Goal: Task Accomplishment & Management: Manage account settings

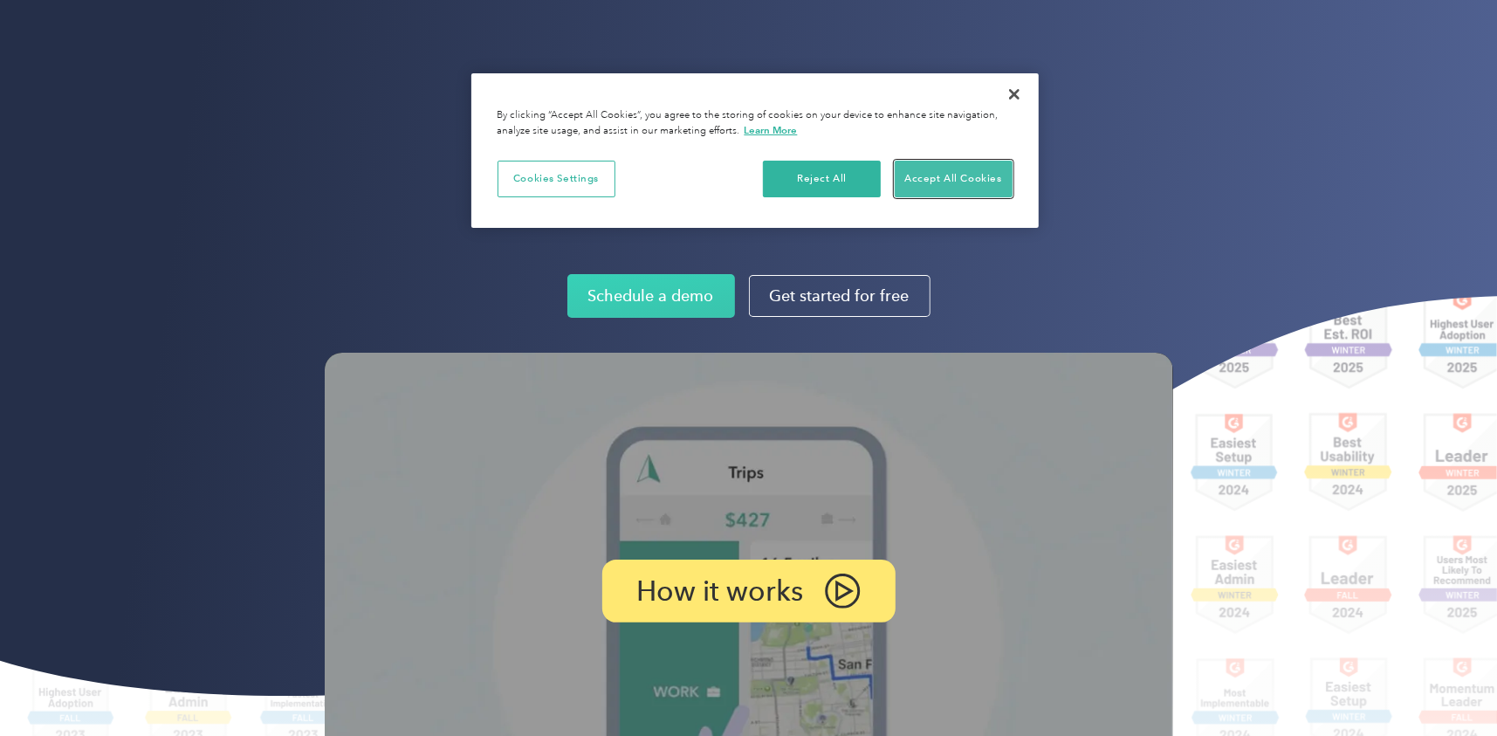
click at [970, 176] on button "Accept All Cookies" at bounding box center [953, 179] width 118 height 37
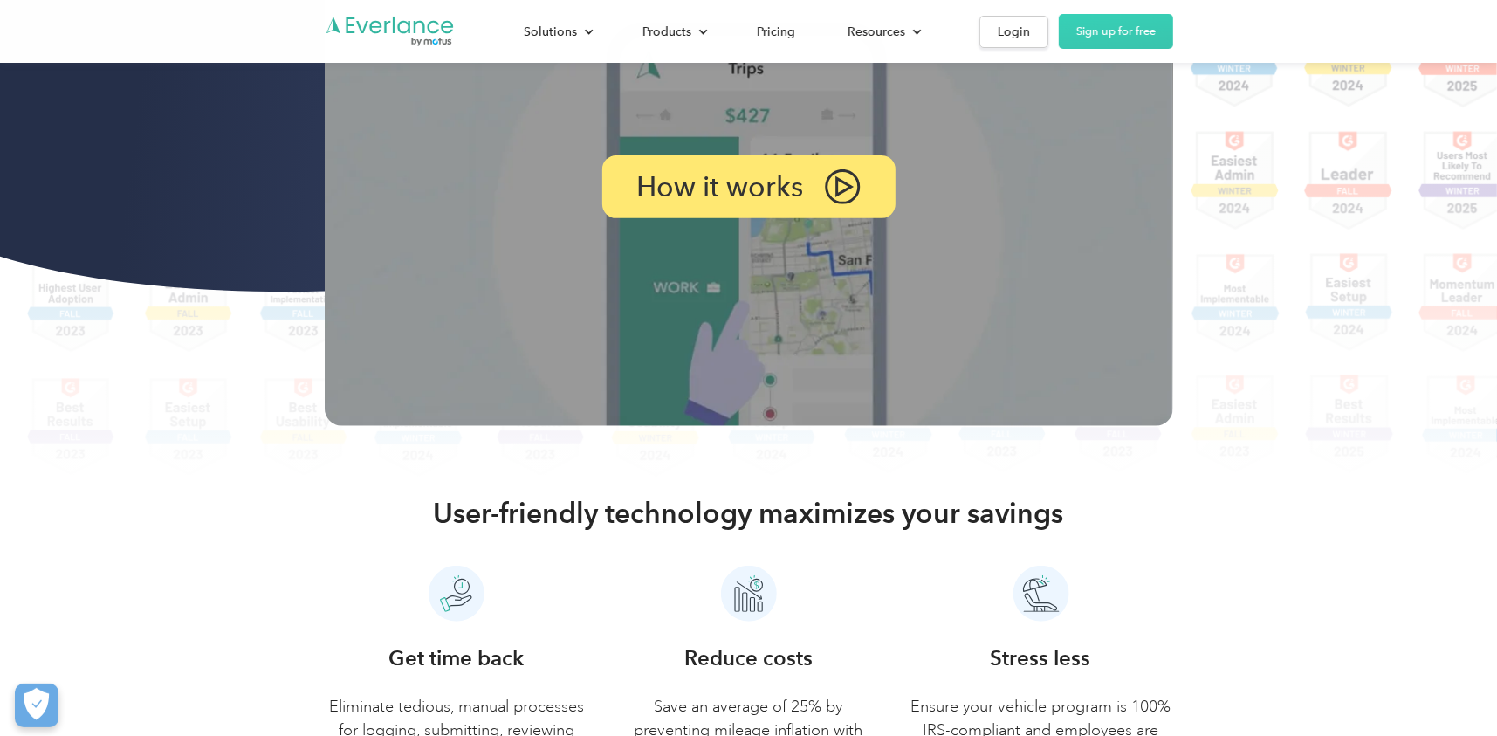
scroll to position [175, 0]
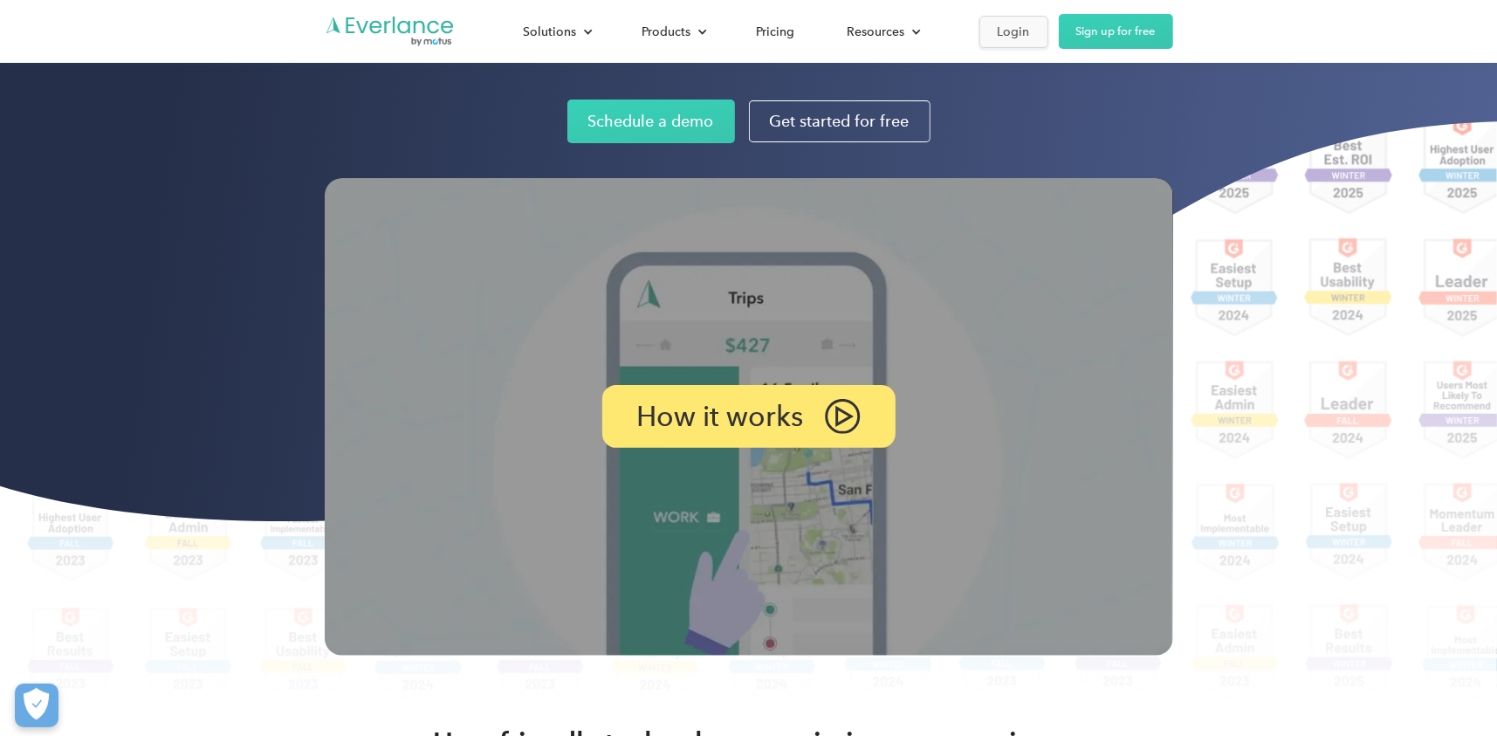
click at [997, 27] on div "Login" at bounding box center [1013, 32] width 32 height 22
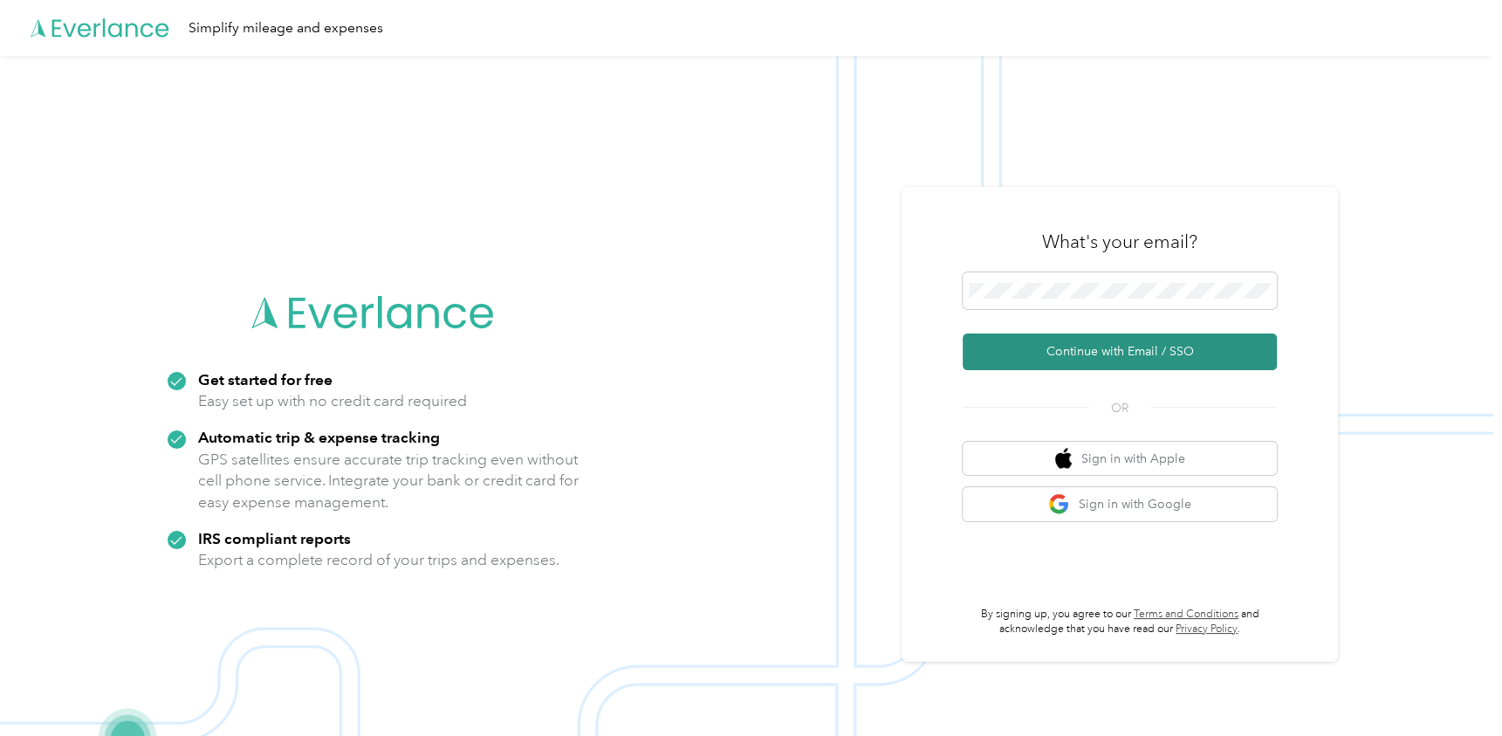
click at [1146, 354] on button "Continue with Email / SSO" at bounding box center [1120, 351] width 314 height 37
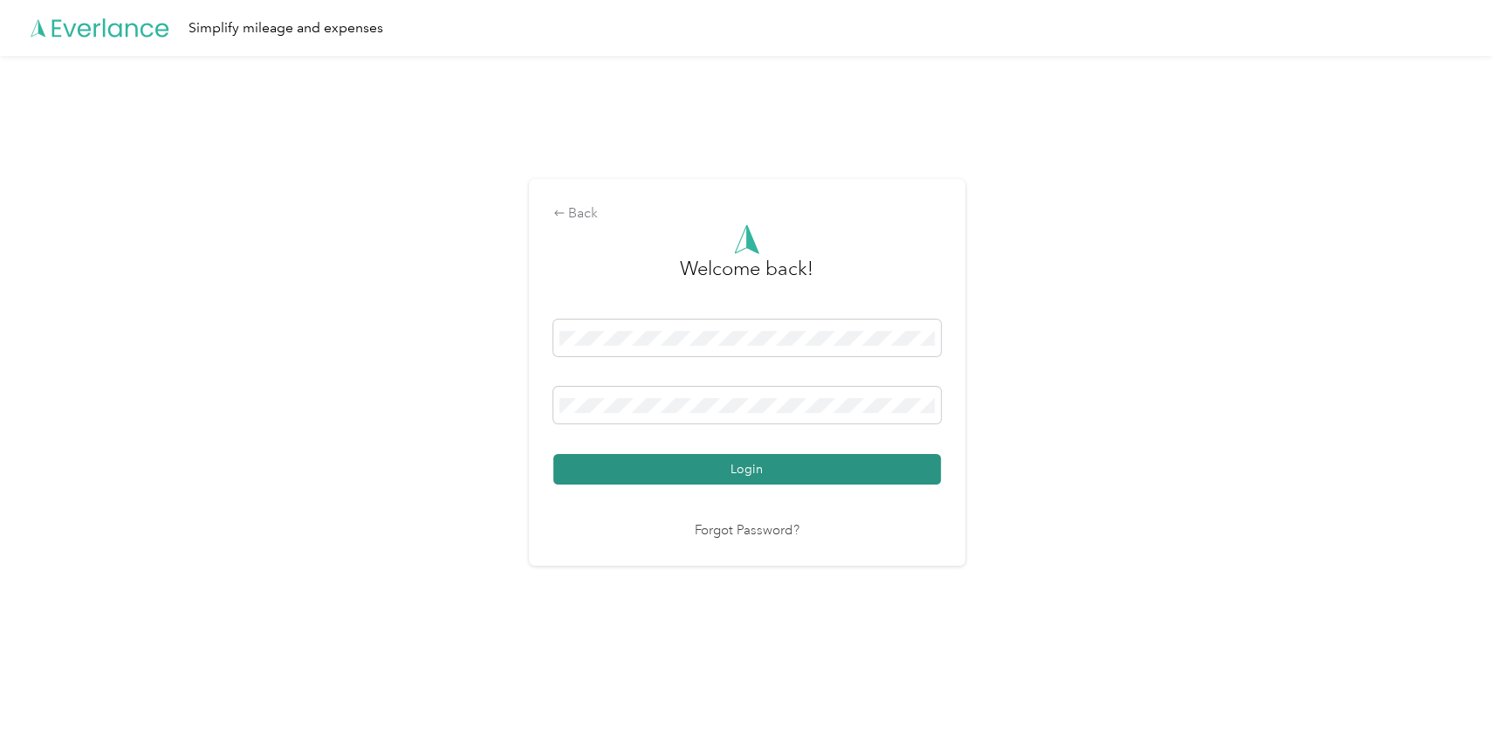
click at [744, 471] on button "Login" at bounding box center [746, 469] width 387 height 31
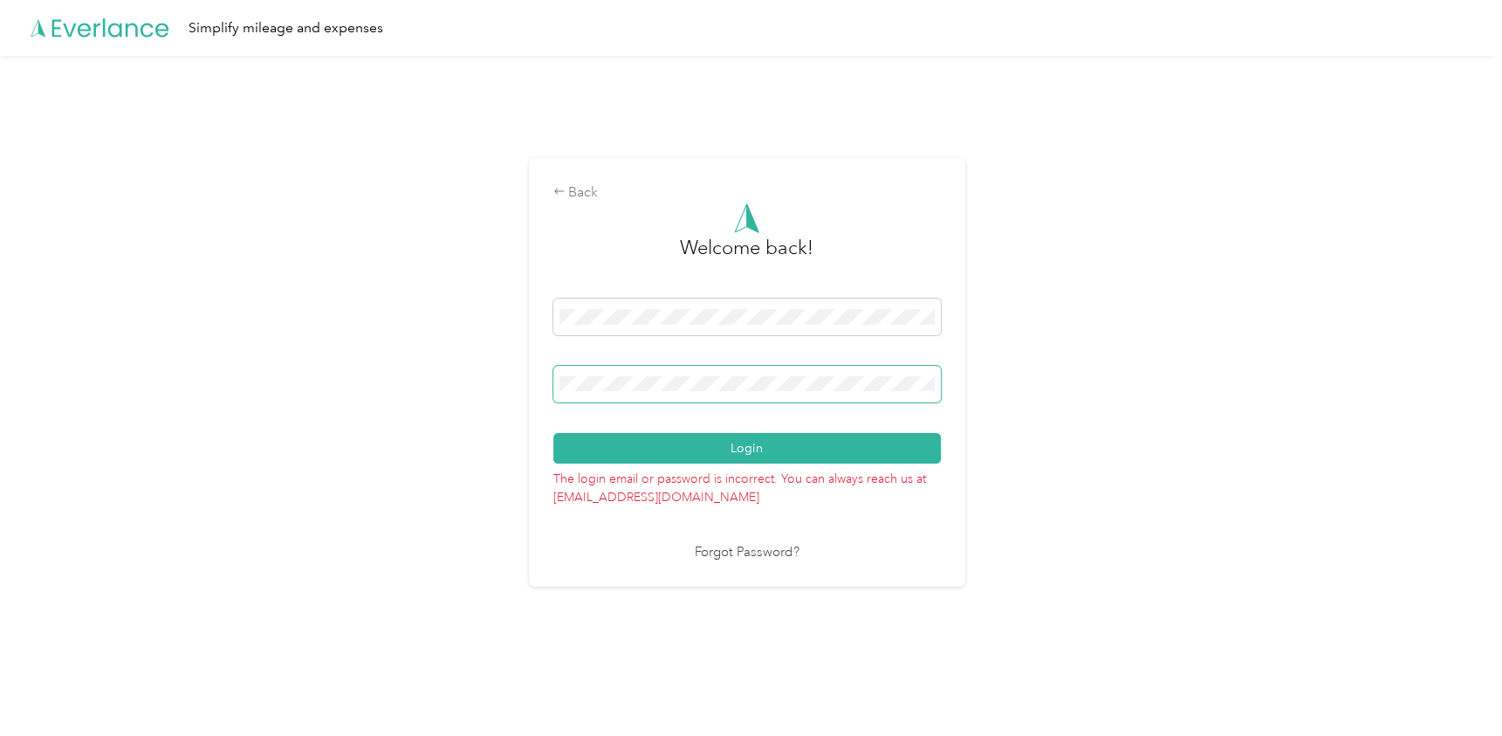
click at [455, 354] on div "Back Welcome back! Login The login email or password is incorrect. You can alwa…" at bounding box center [746, 380] width 1493 height 648
click at [1157, 489] on div "Back Welcome back! Login The login email or password is incorrect. You can alwa…" at bounding box center [746, 380] width 1493 height 648
click at [769, 449] on button "Login" at bounding box center [746, 448] width 387 height 31
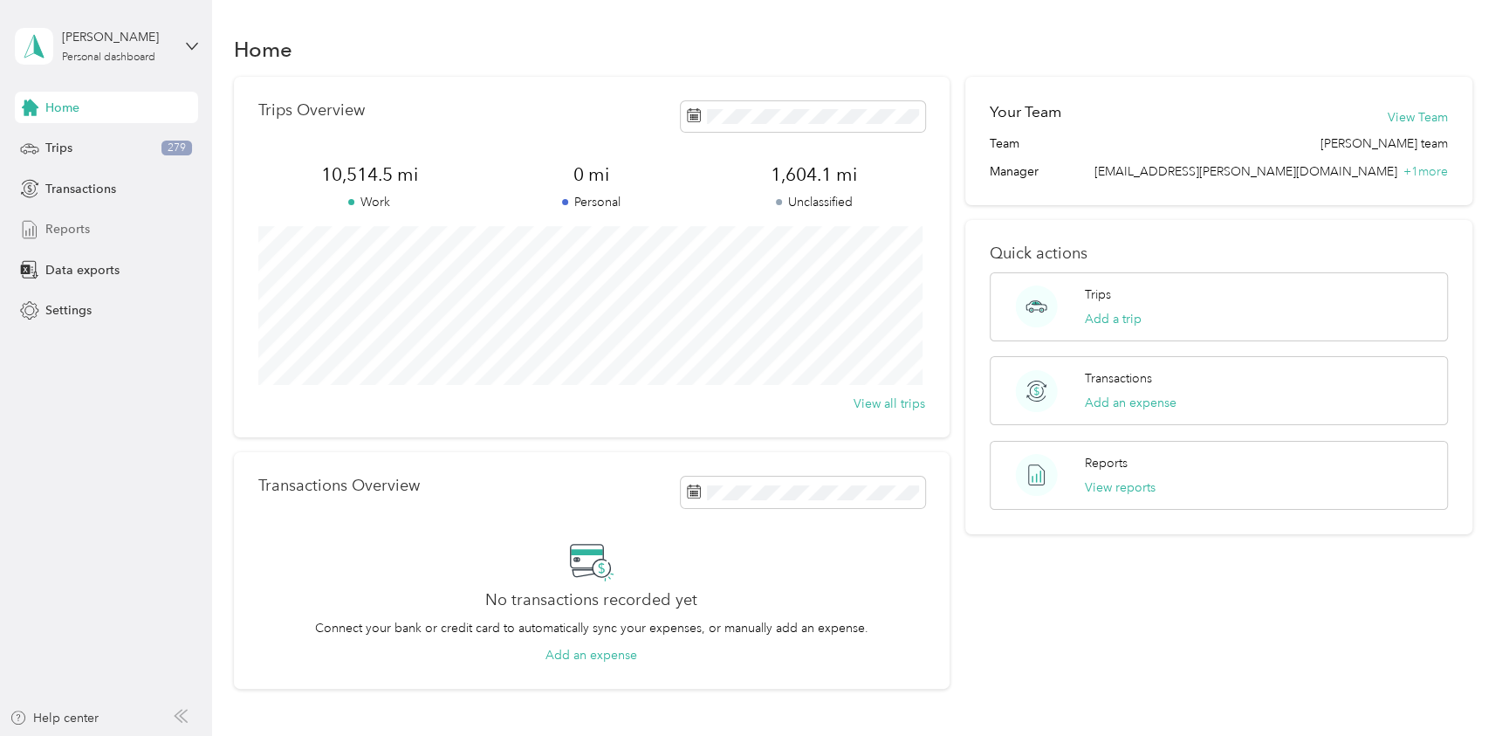
click at [61, 225] on span "Reports" at bounding box center [67, 229] width 45 height 18
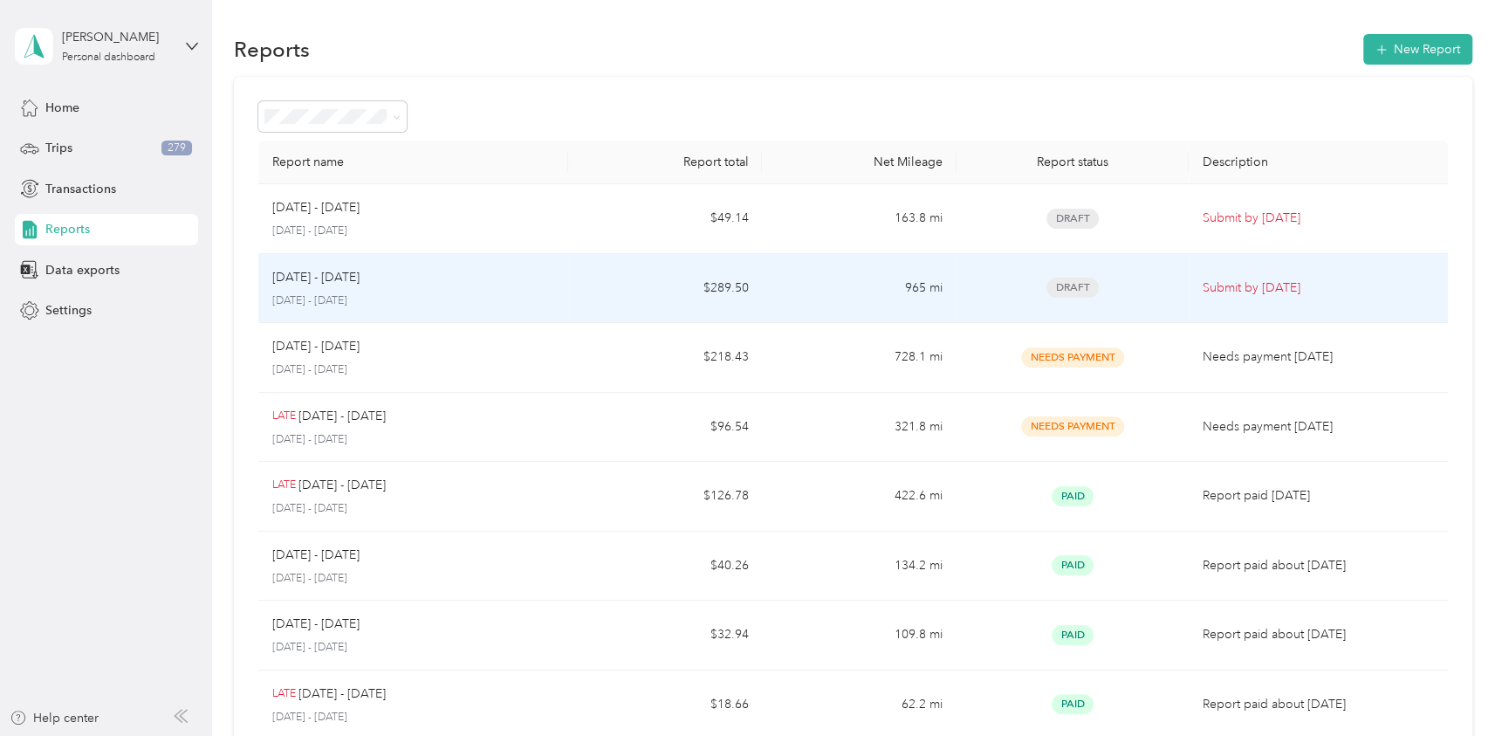
click at [1075, 286] on span "Draft" at bounding box center [1072, 288] width 52 height 20
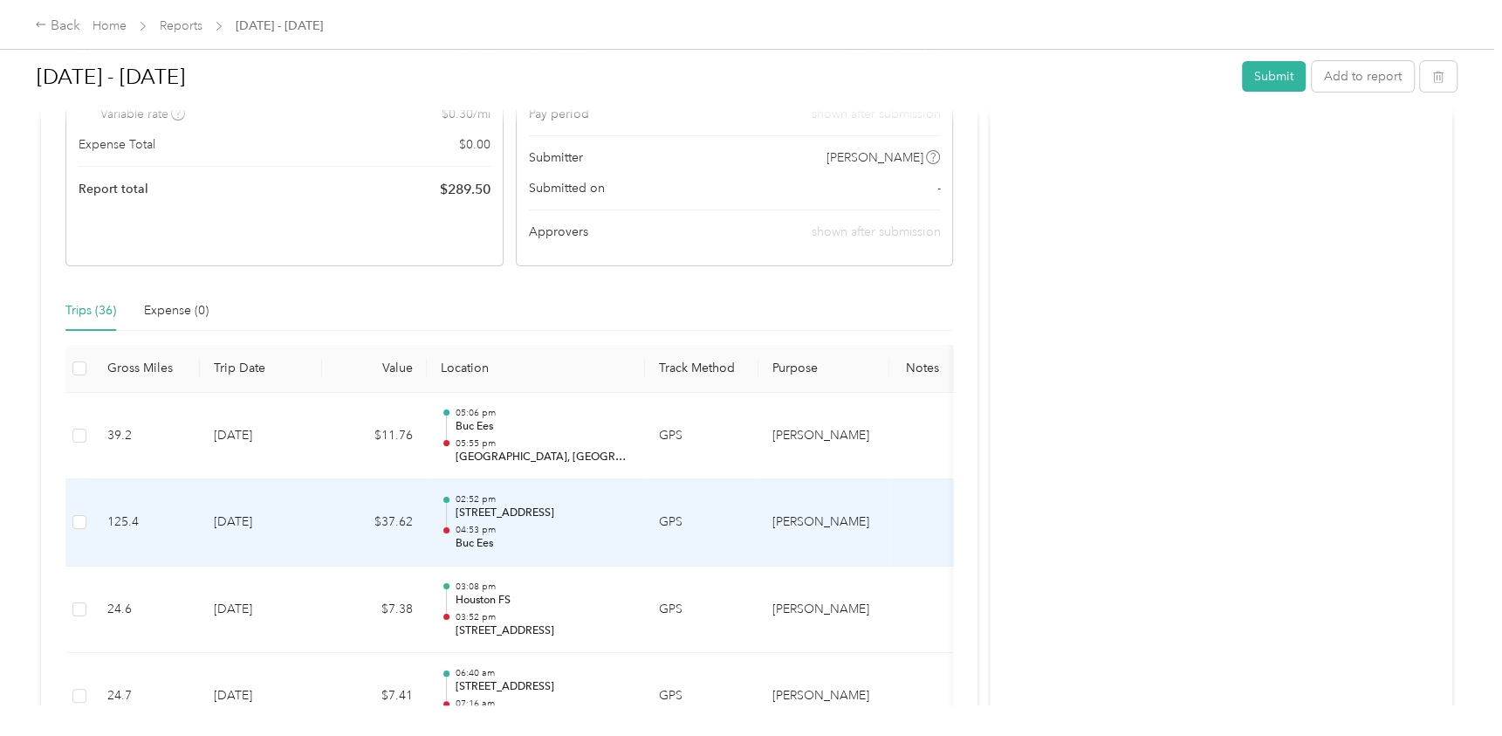
scroll to position [262, 0]
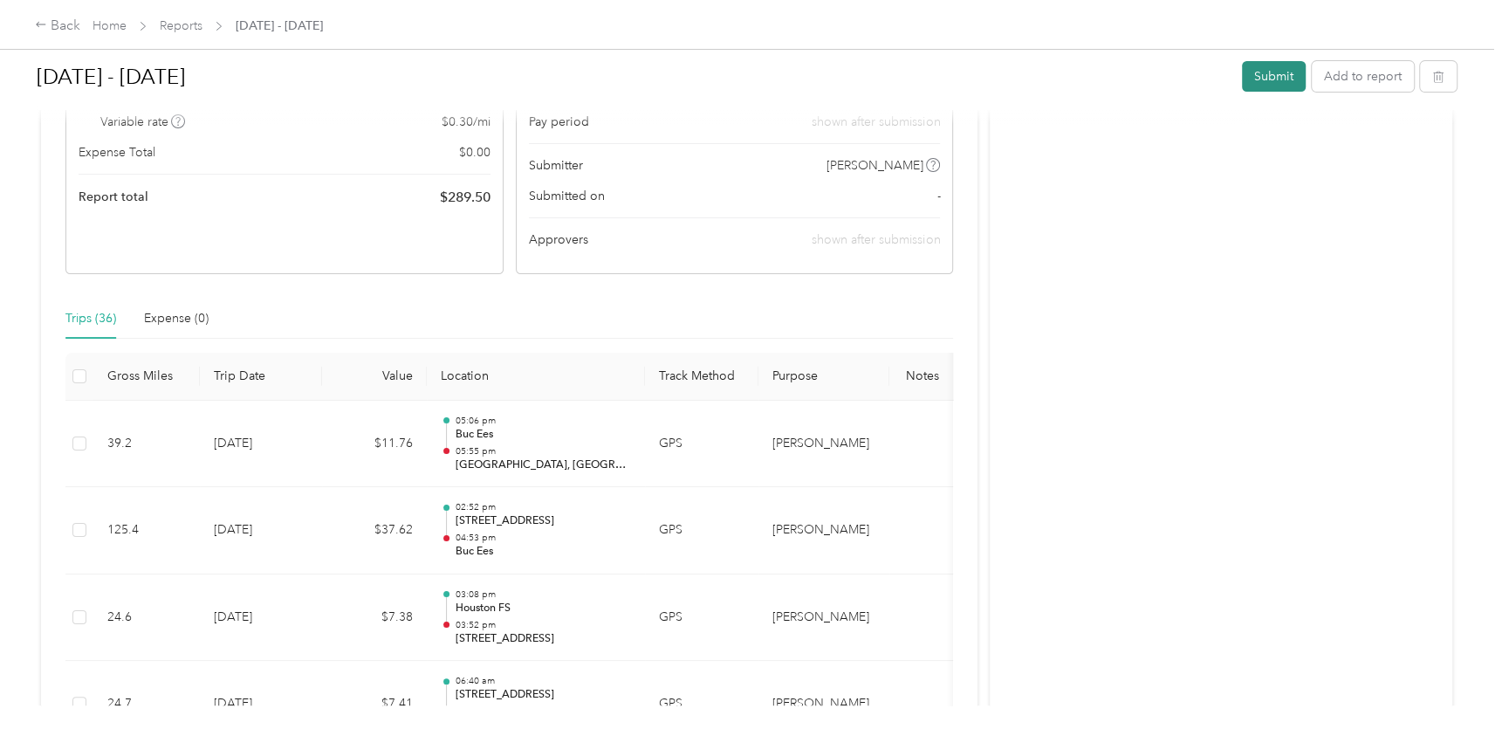
click at [1290, 80] on button "Submit" at bounding box center [1274, 76] width 64 height 31
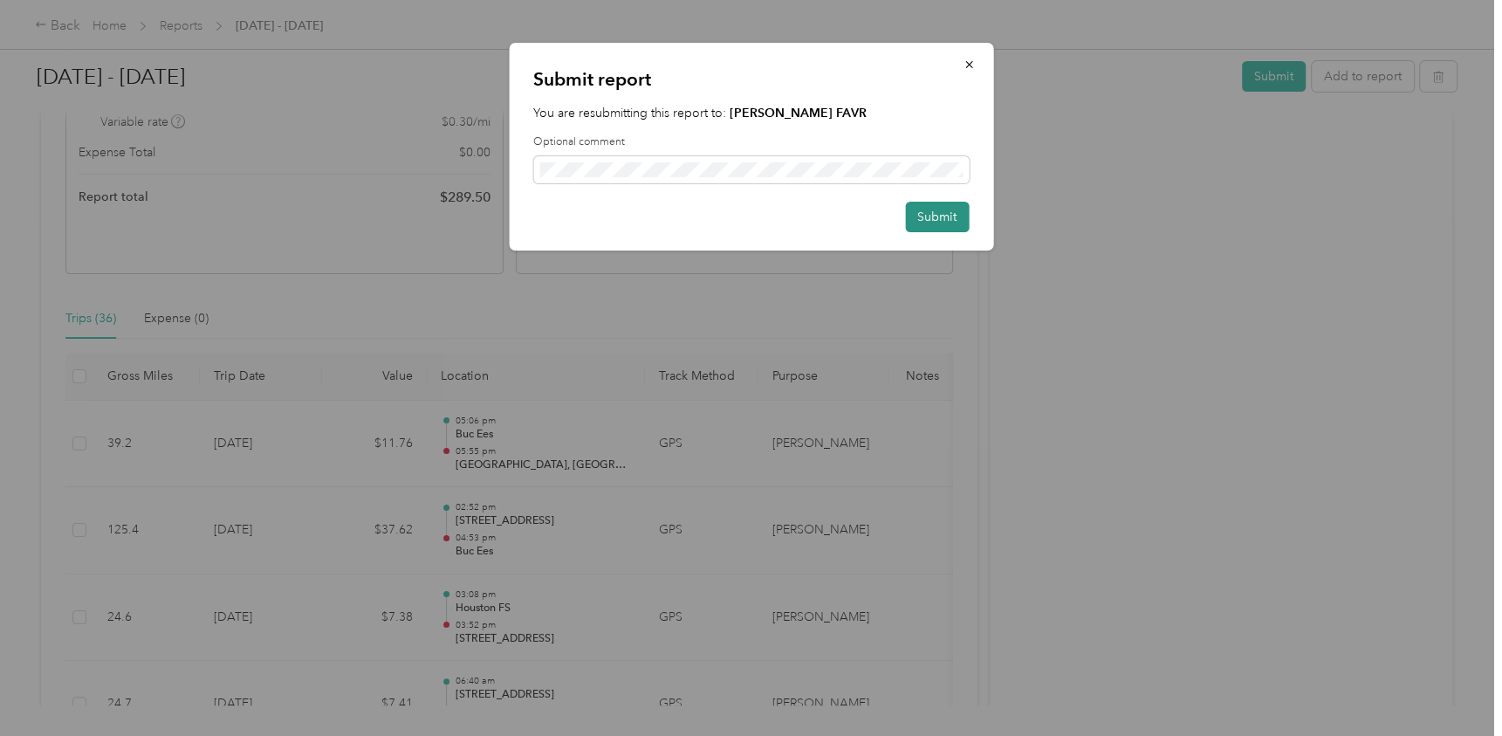
click at [946, 230] on button "Submit" at bounding box center [937, 217] width 64 height 31
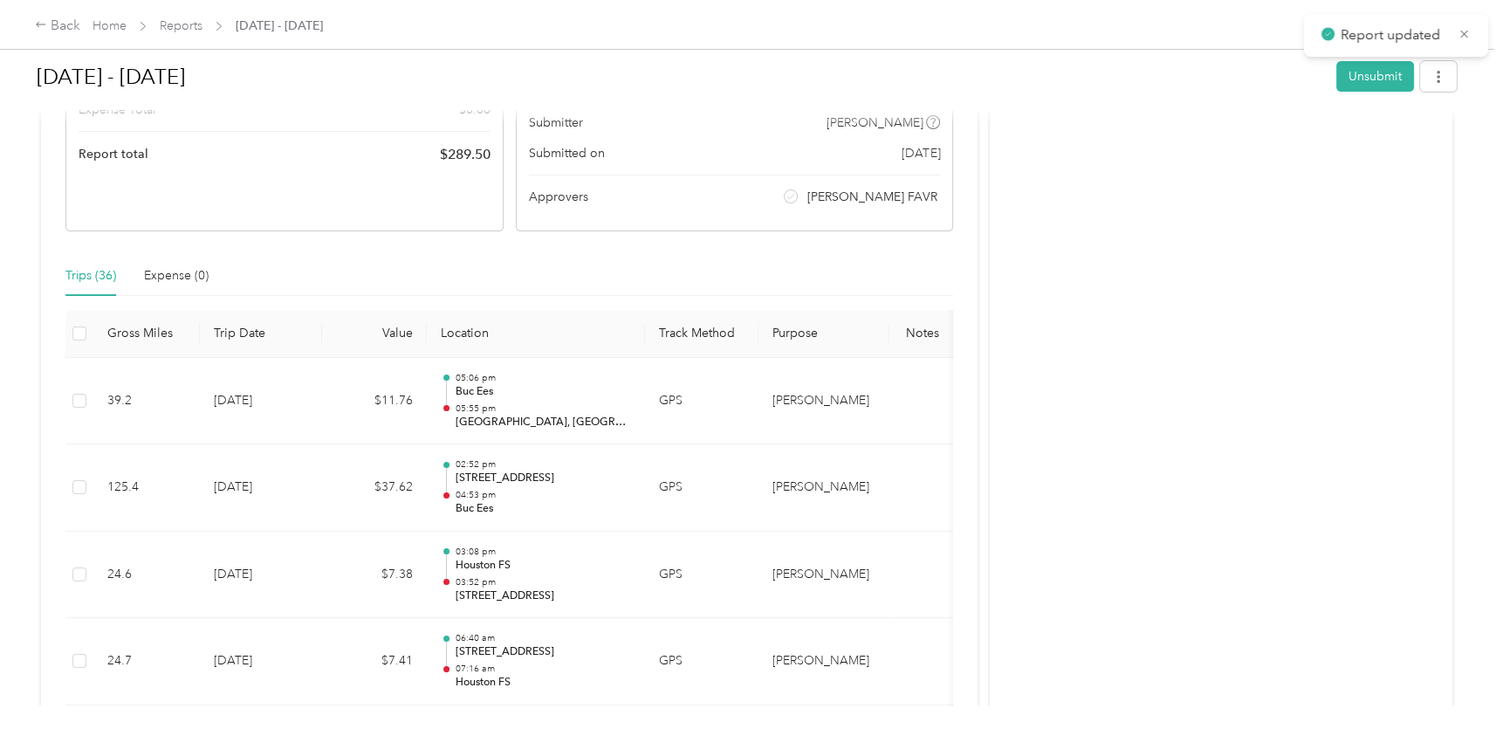
scroll to position [218, 0]
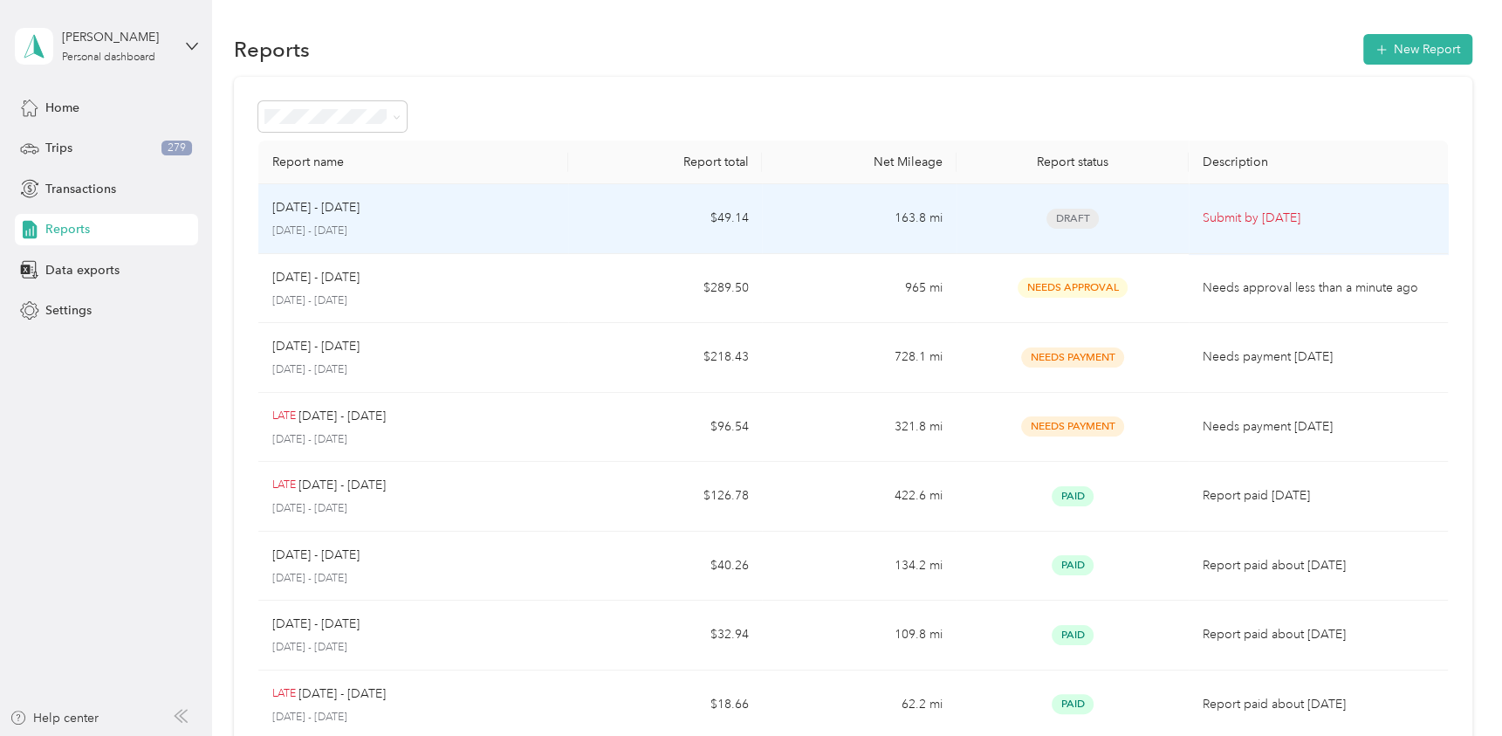
click at [555, 227] on td "Sep 1 - 15, 2025 September 1 - 15, 2025" at bounding box center [413, 219] width 311 height 70
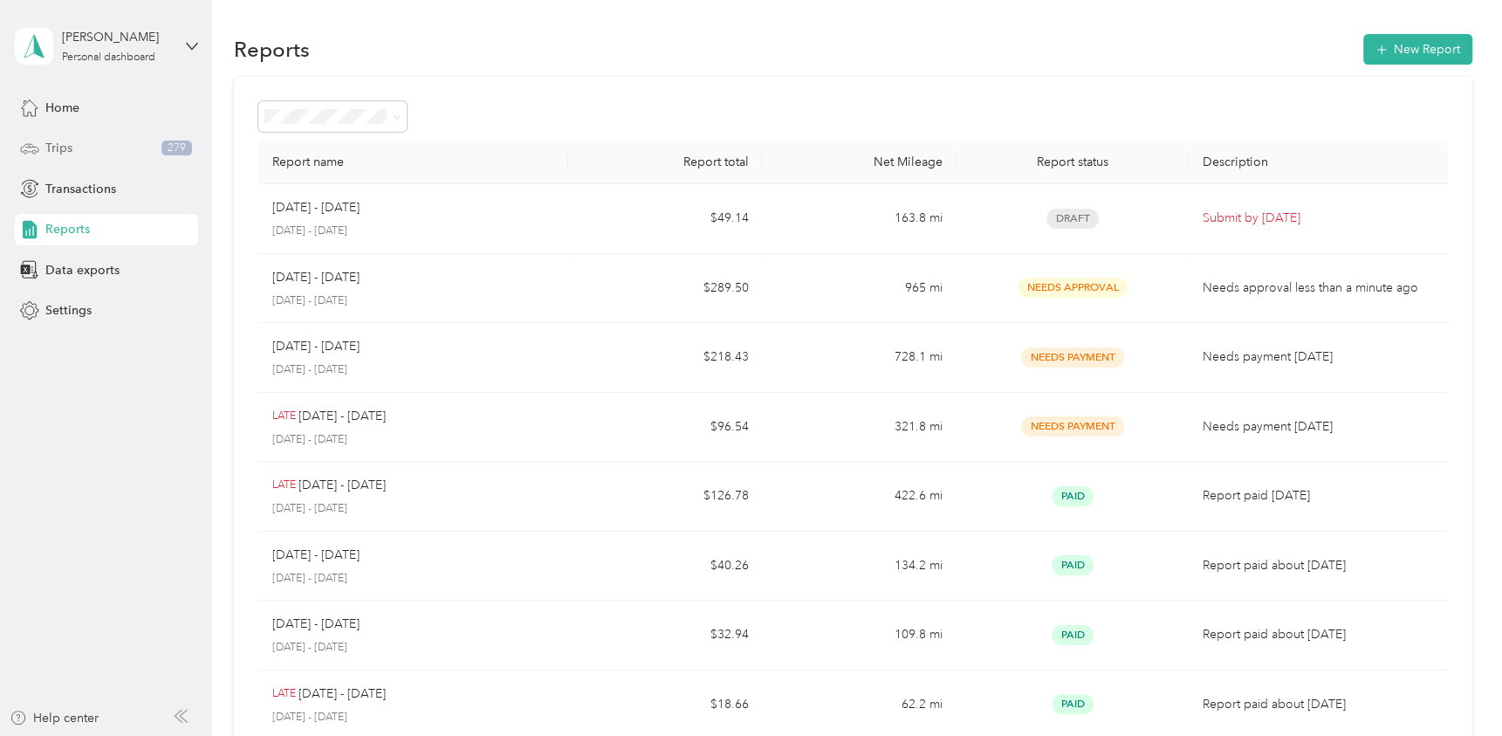
click at [65, 136] on div "Trips 279" at bounding box center [106, 148] width 183 height 31
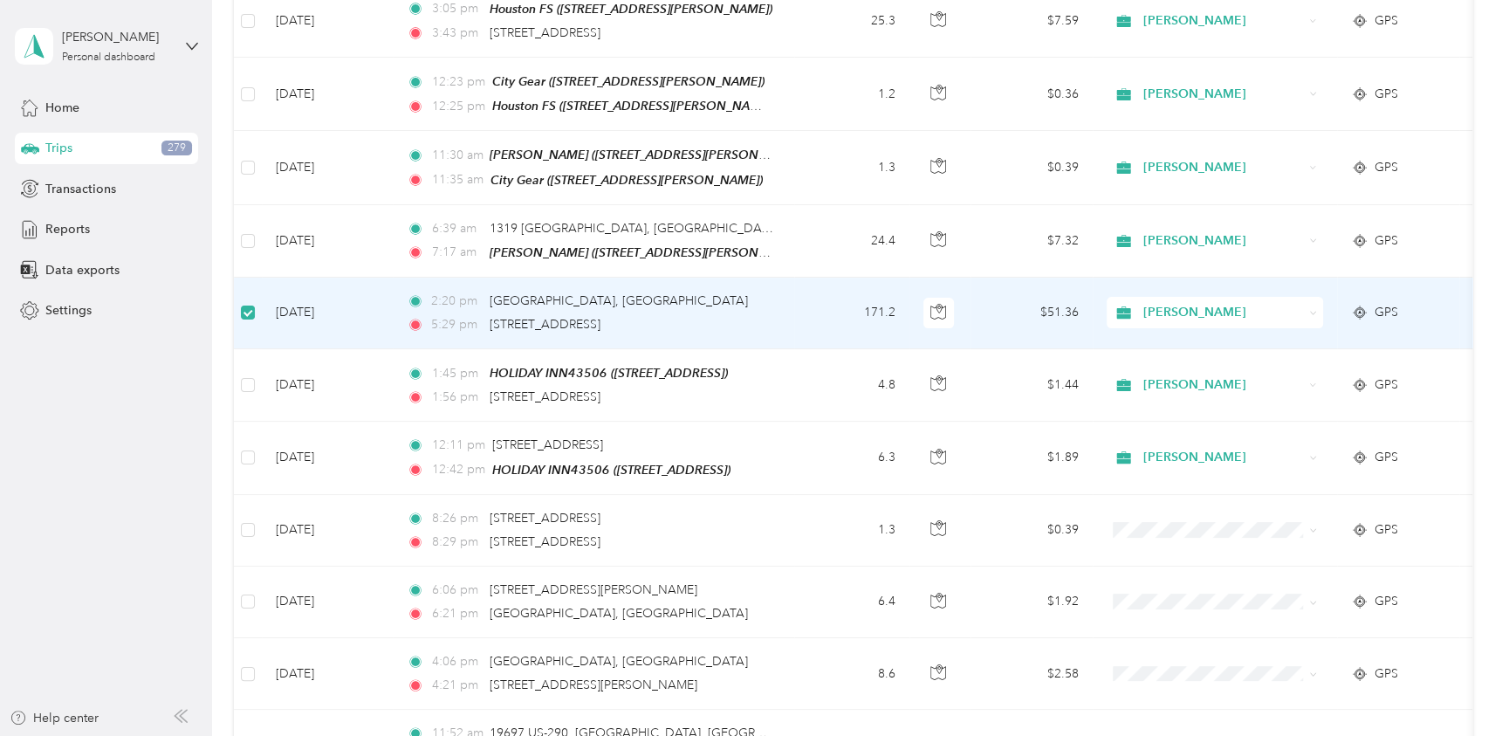
scroll to position [522, 0]
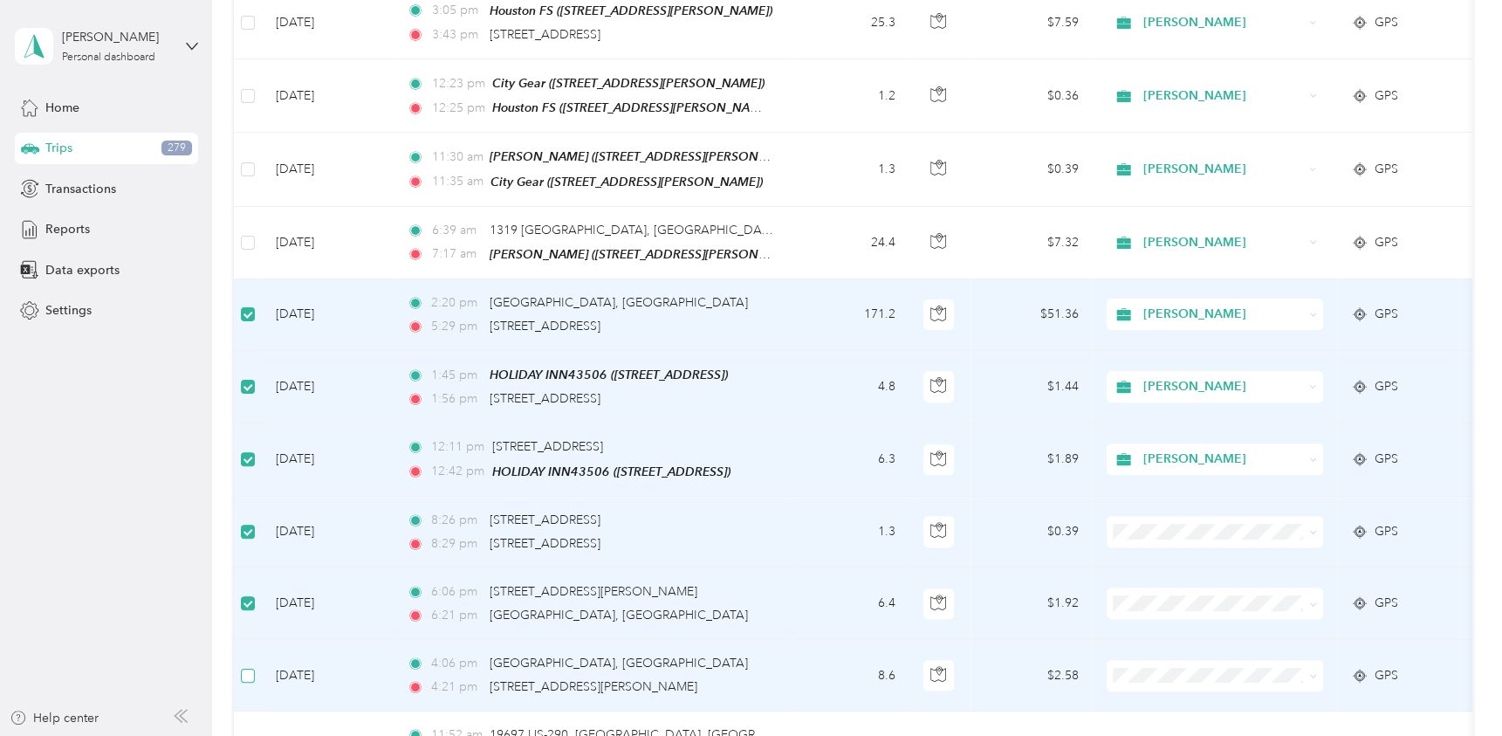
click at [250, 674] on label at bounding box center [248, 675] width 14 height 19
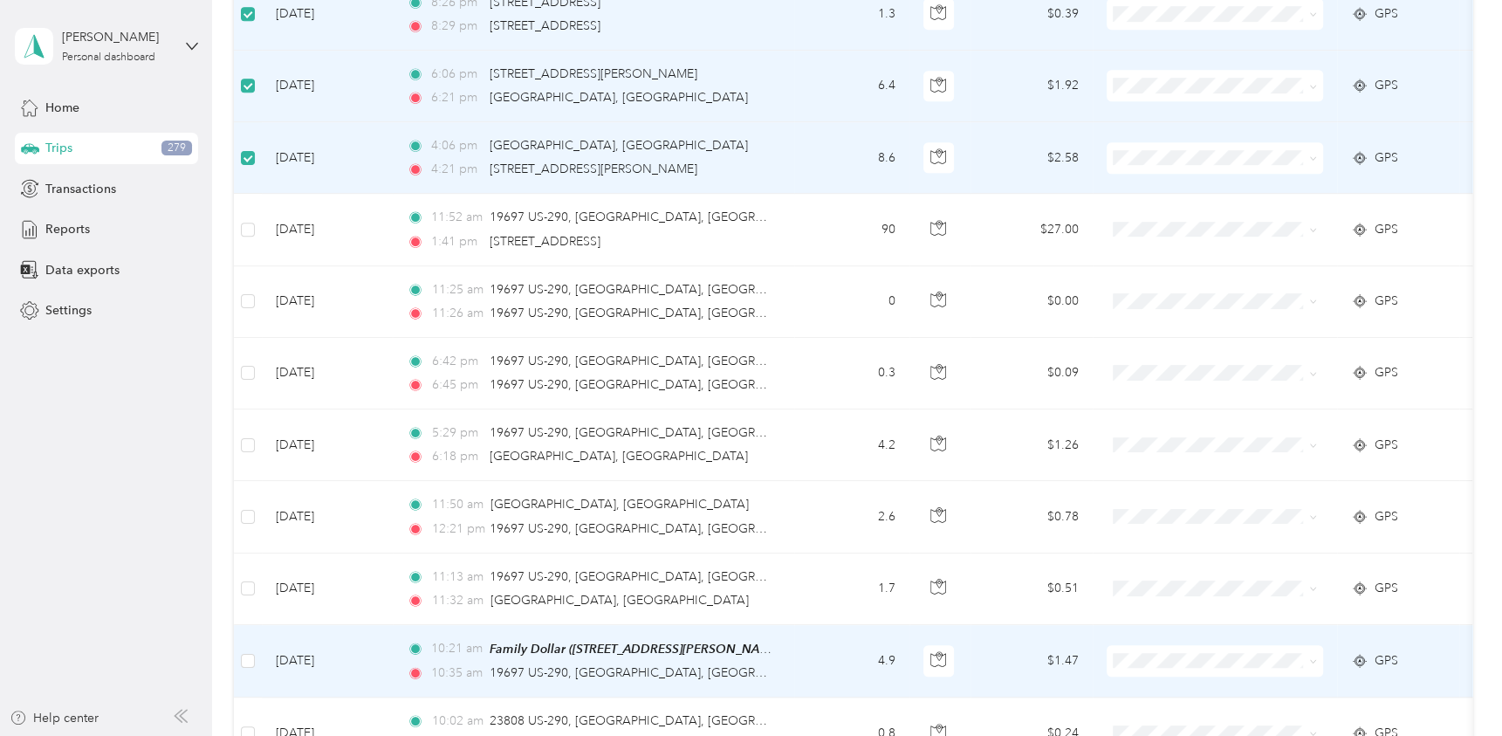
scroll to position [1045, 0]
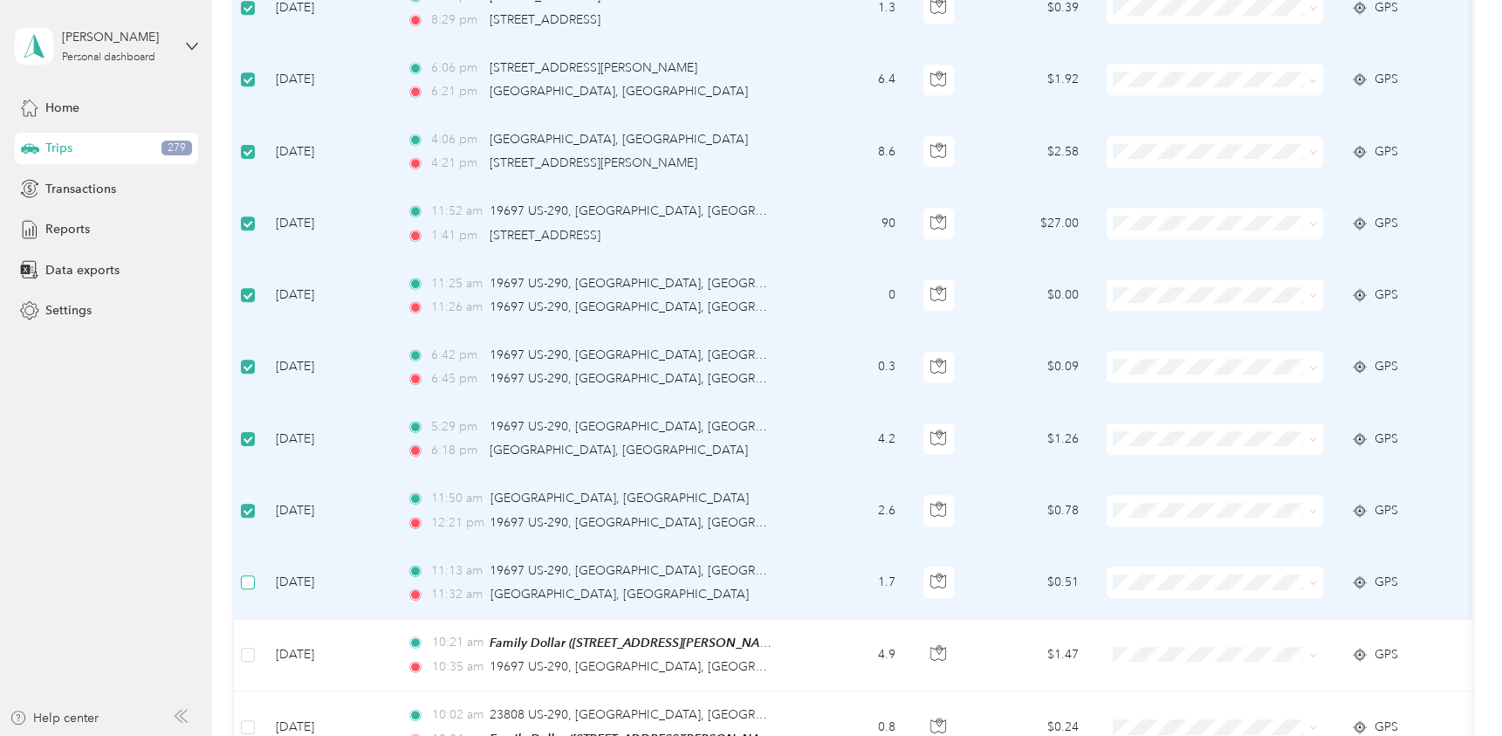
click at [246, 579] on label at bounding box center [248, 581] width 14 height 19
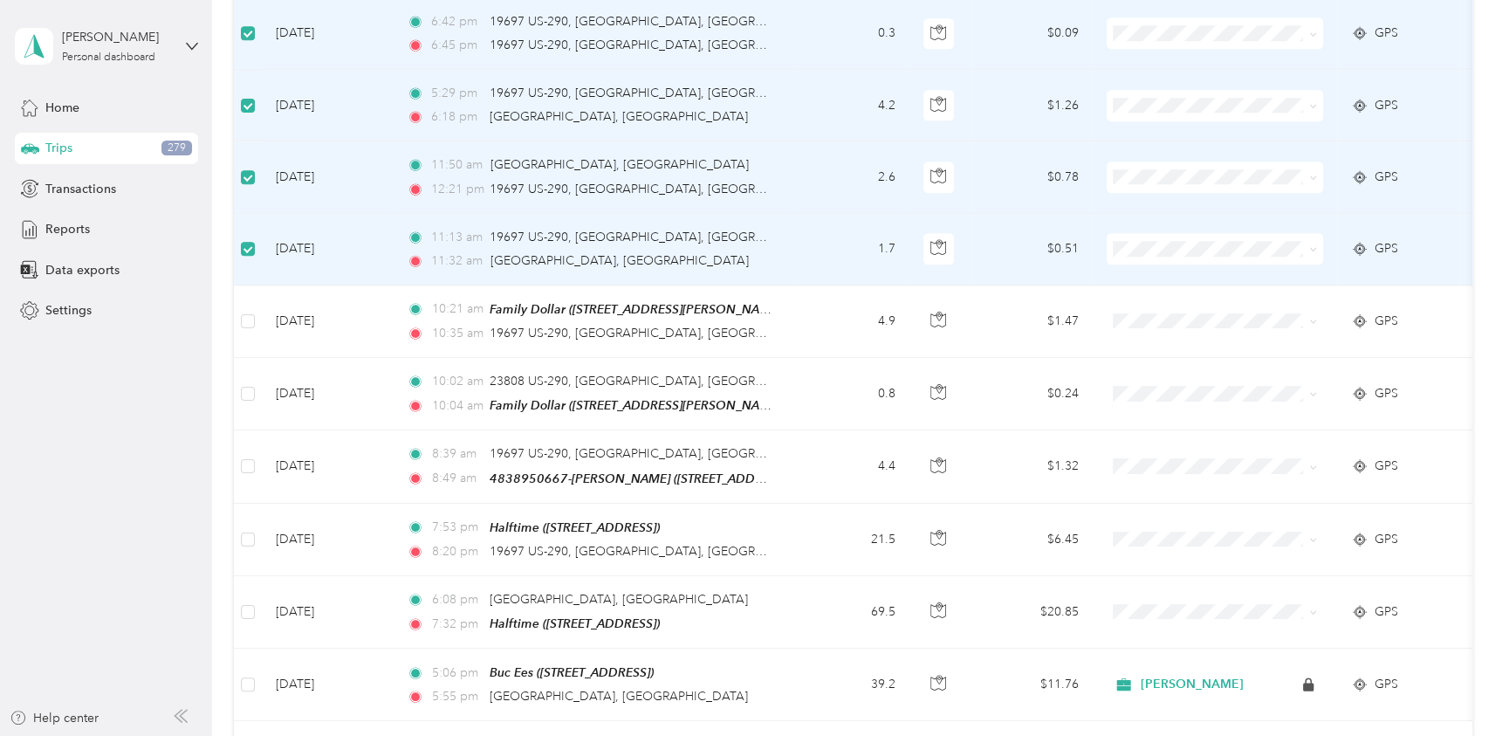
scroll to position [1395, 0]
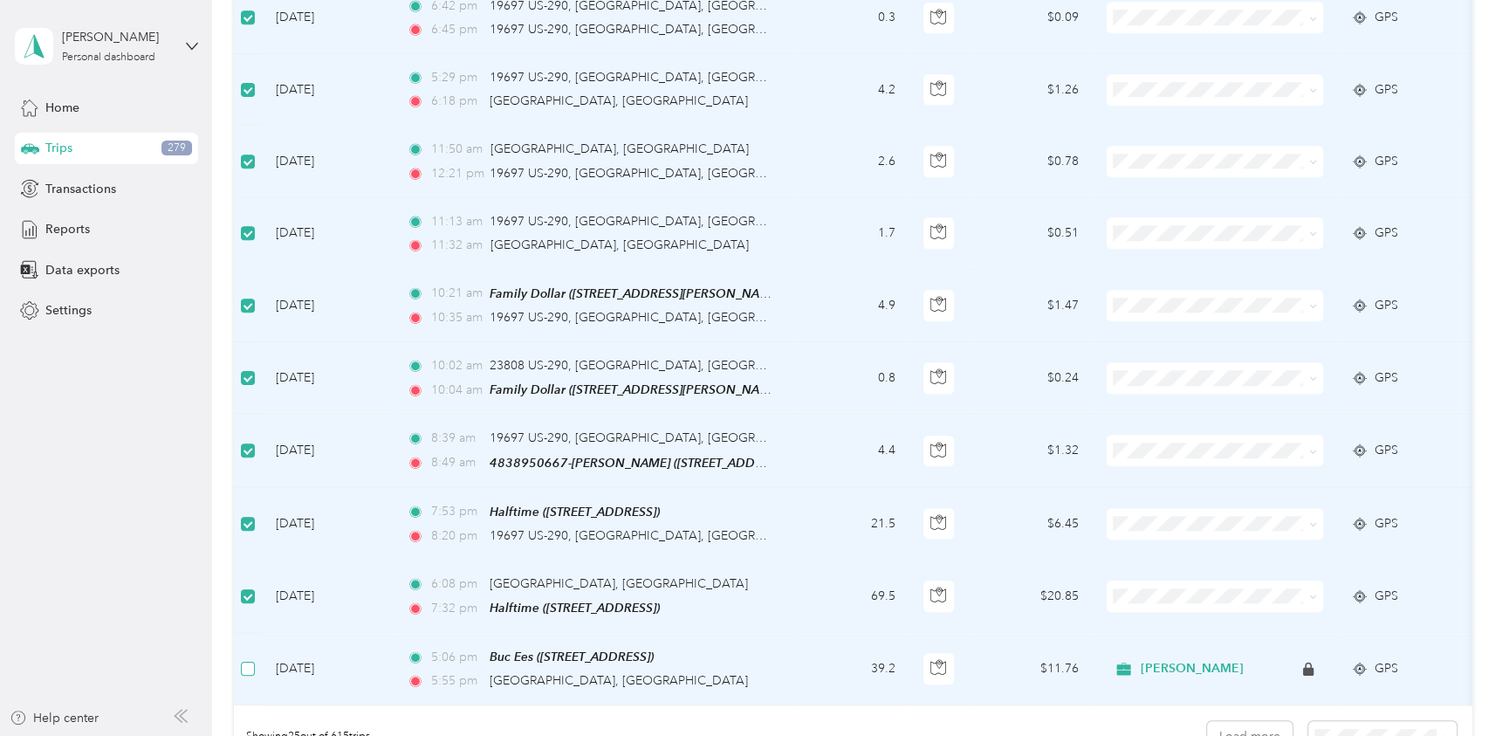
click at [251, 661] on label at bounding box center [248, 668] width 14 height 19
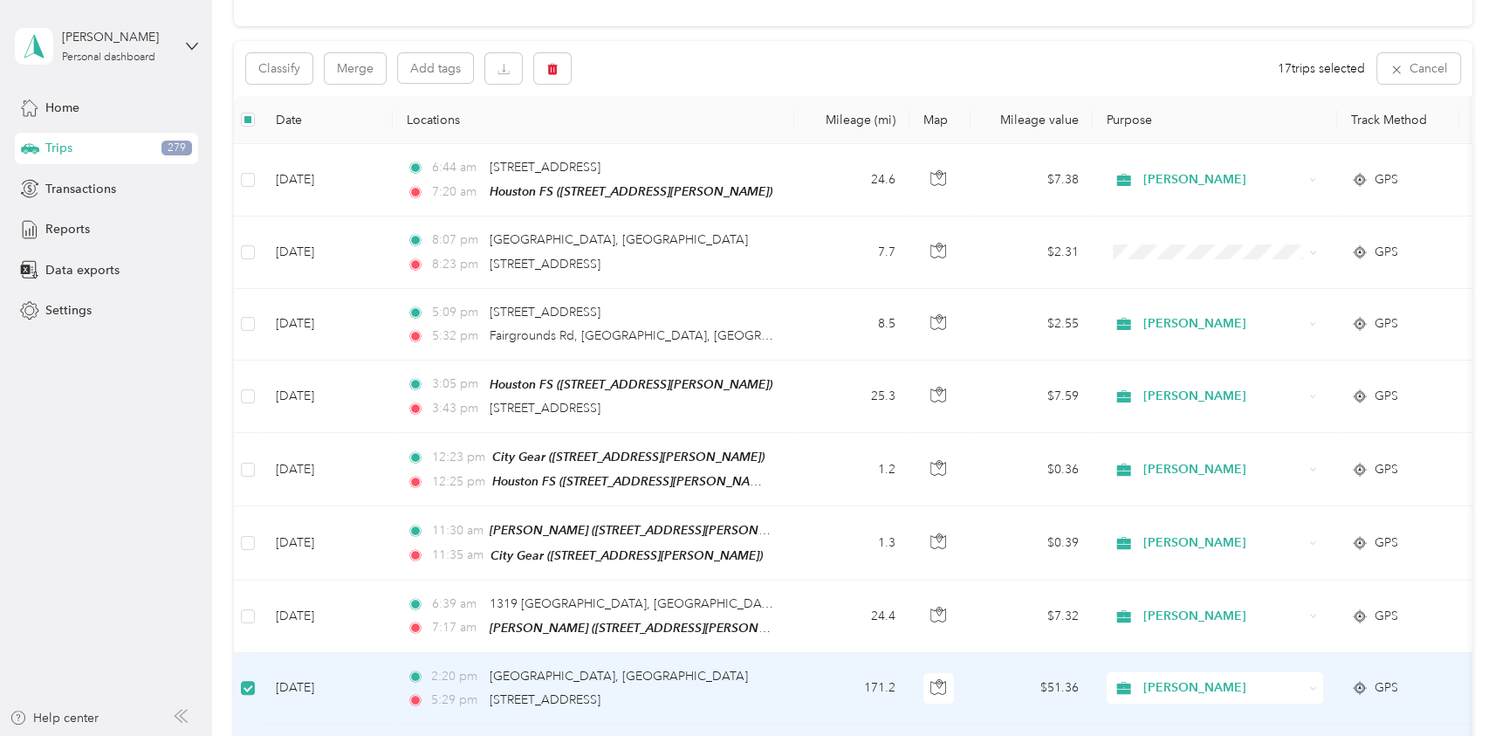
scroll to position [0, 0]
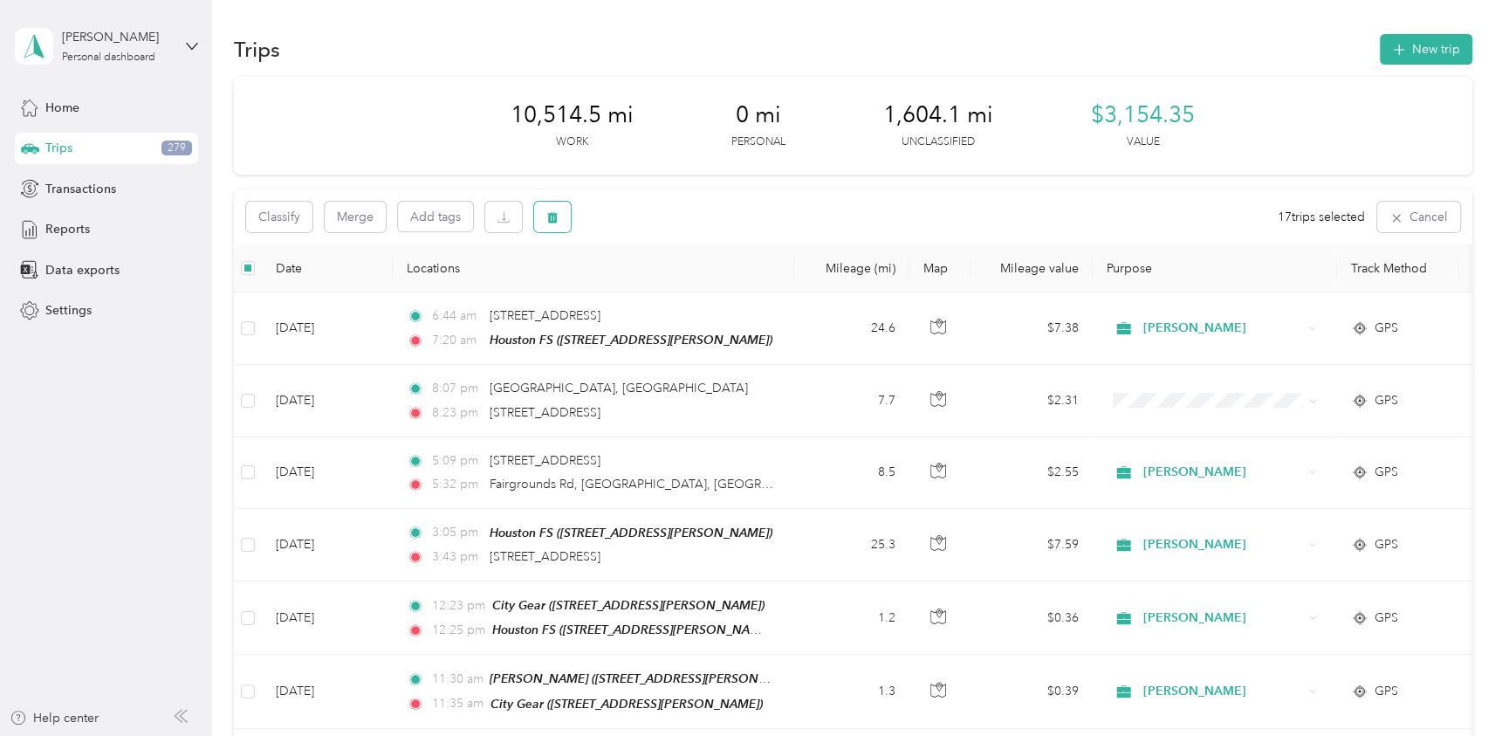
click at [557, 218] on icon "button" at bounding box center [552, 217] width 12 height 12
click at [682, 286] on button "Yes" at bounding box center [685, 290] width 34 height 28
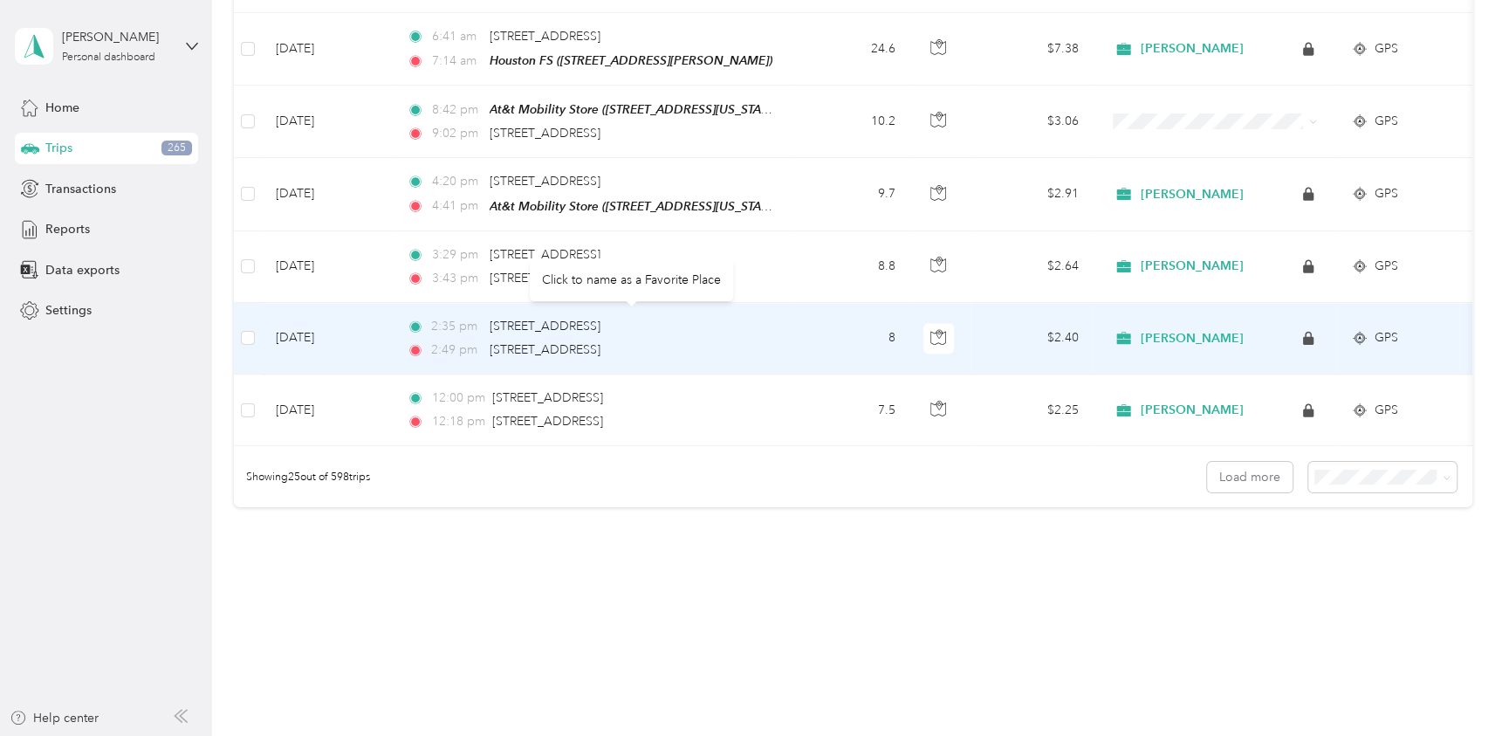
scroll to position [1665, 0]
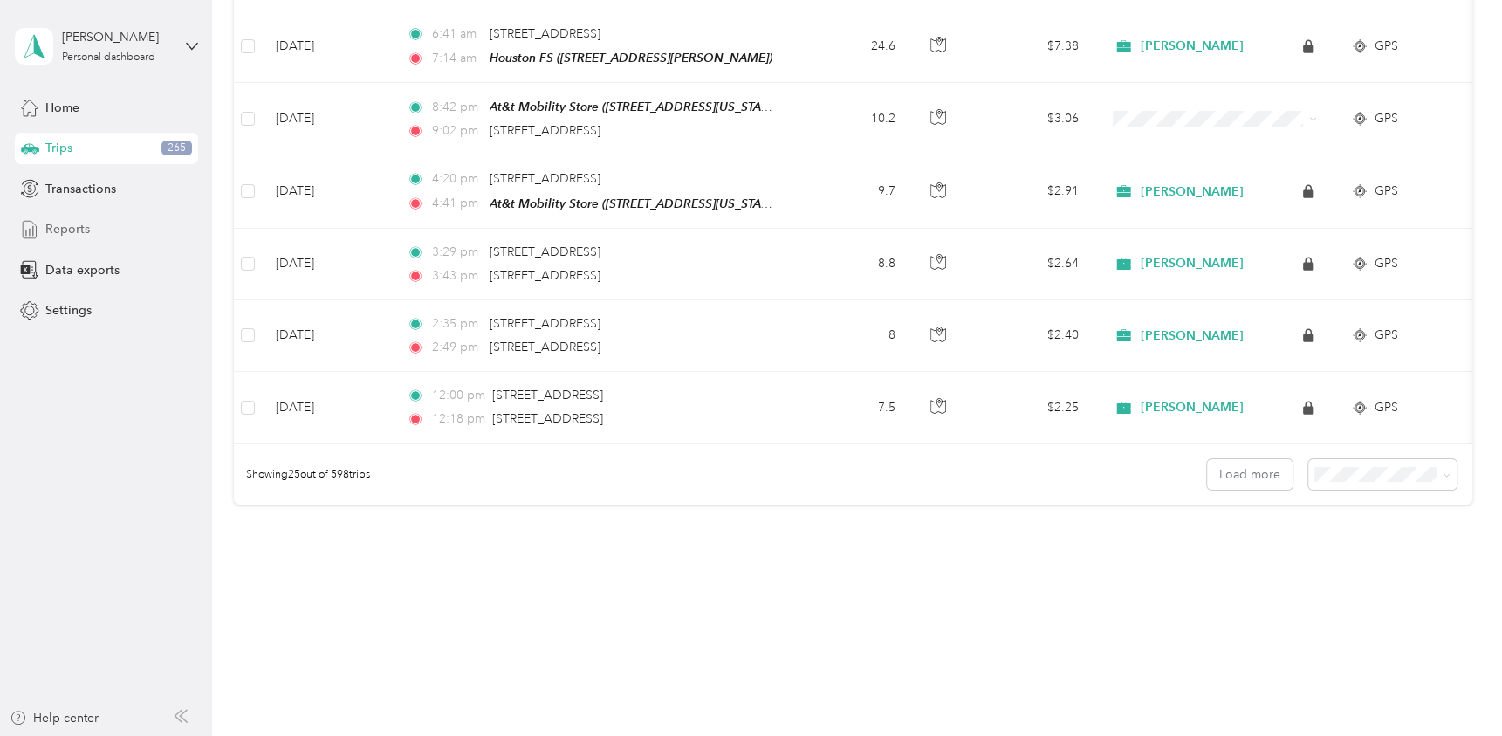
click at [65, 229] on span "Reports" at bounding box center [67, 229] width 45 height 18
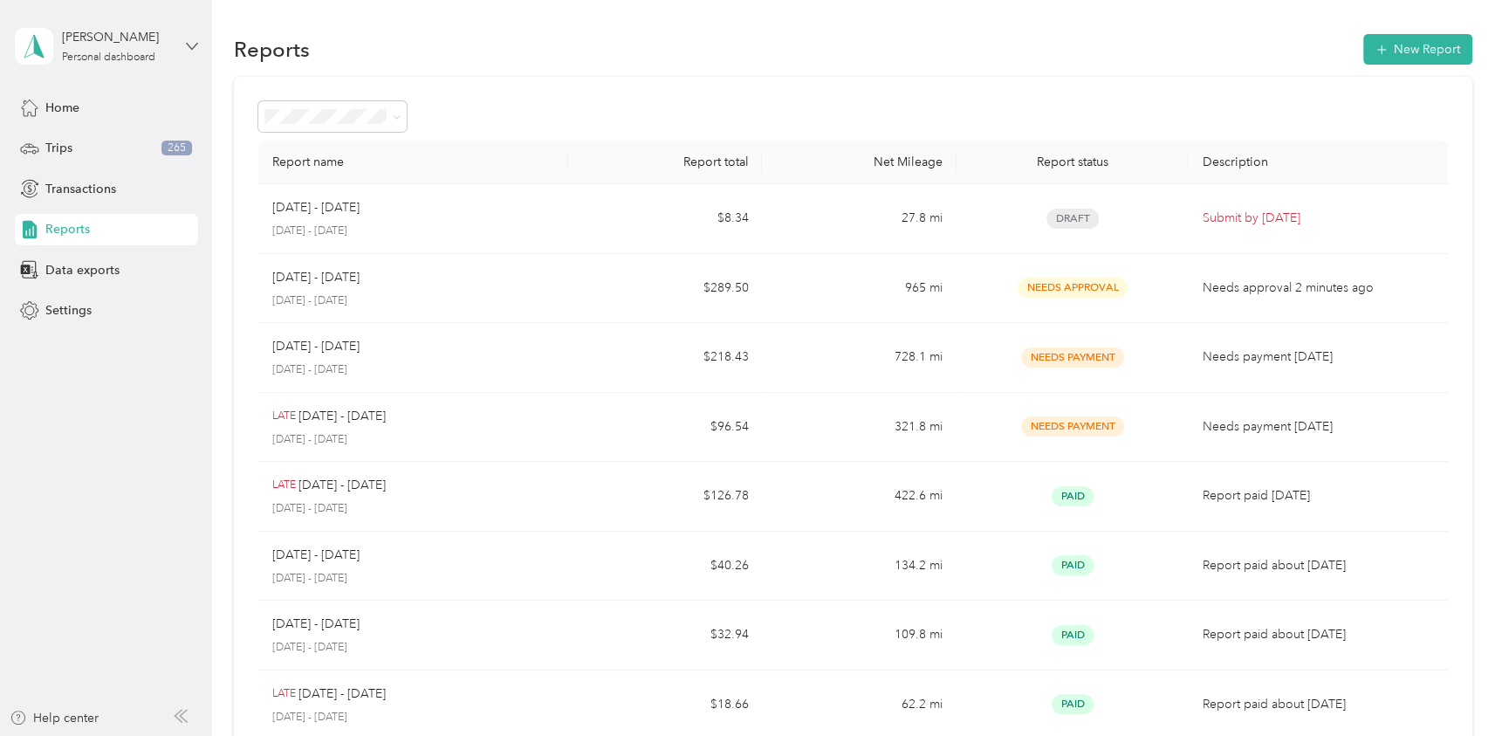
click at [195, 43] on icon at bounding box center [192, 46] width 12 height 12
